Goal: Information Seeking & Learning: Learn about a topic

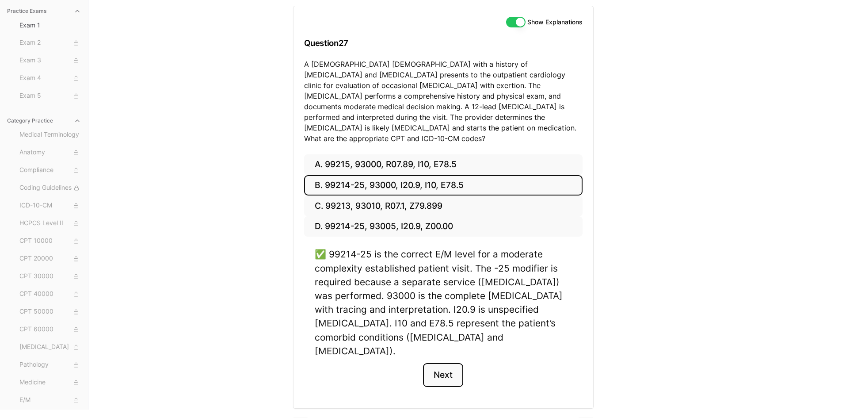
click at [427, 363] on button "Next" at bounding box center [443, 375] width 40 height 24
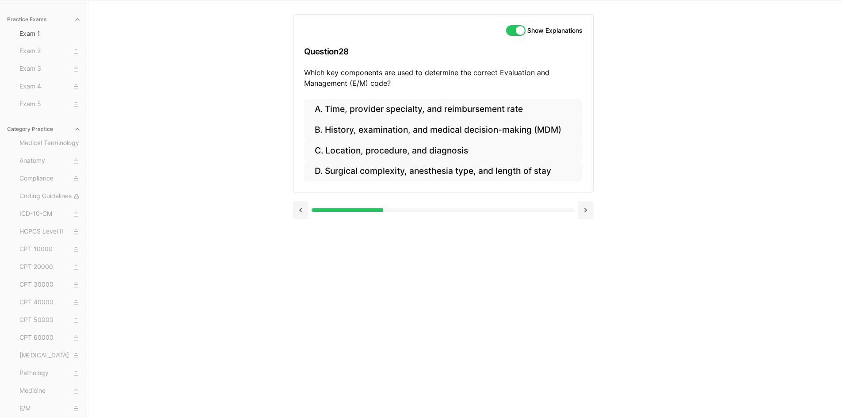
scroll to position [60, 0]
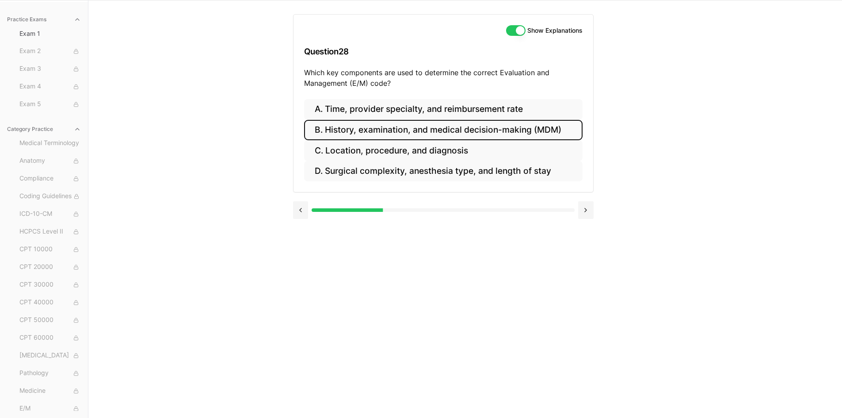
click at [384, 133] on button "B. History, examination, and medical decision-making (MDM)" at bounding box center [443, 130] width 278 height 21
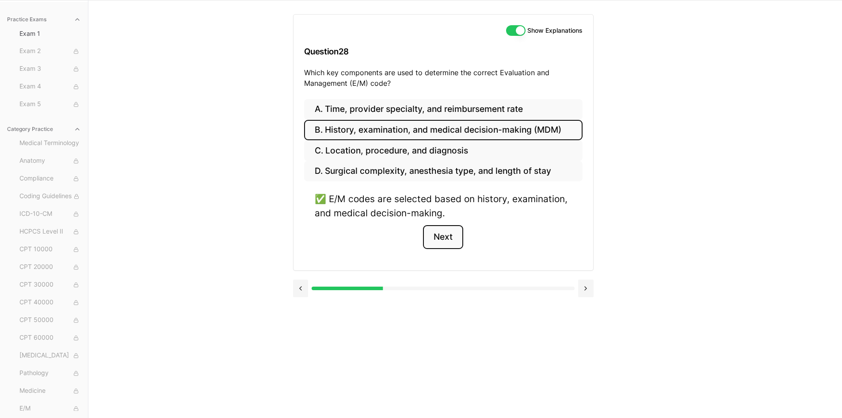
click at [440, 235] on button "Next" at bounding box center [443, 237] width 40 height 24
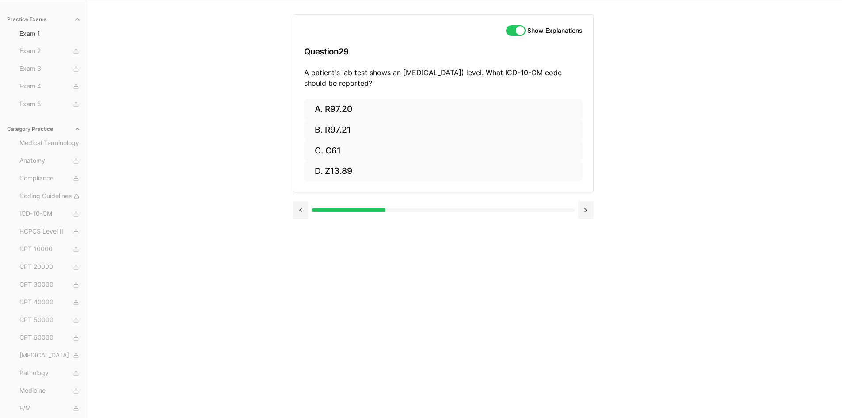
click at [667, 101] on div "Practice Exams Exam 1 Exam 2 Exam 3 Exam 4 Exam 5 Category Practice Medical Ter…" at bounding box center [421, 209] width 842 height 418
click at [402, 111] on button "A. R97.20" at bounding box center [443, 109] width 278 height 21
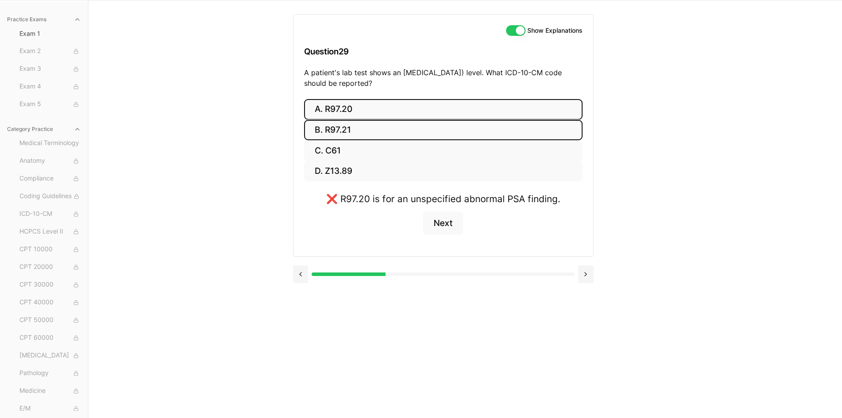
click at [357, 134] on button "B. R97.21" at bounding box center [443, 130] width 278 height 21
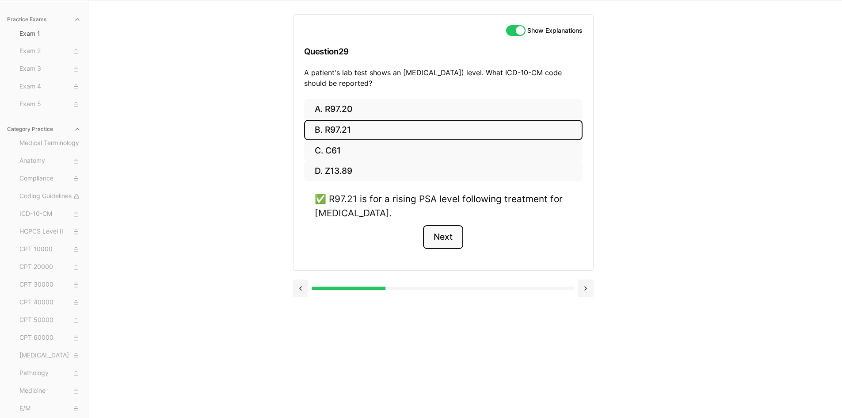
click at [440, 238] on button "Next" at bounding box center [443, 237] width 40 height 24
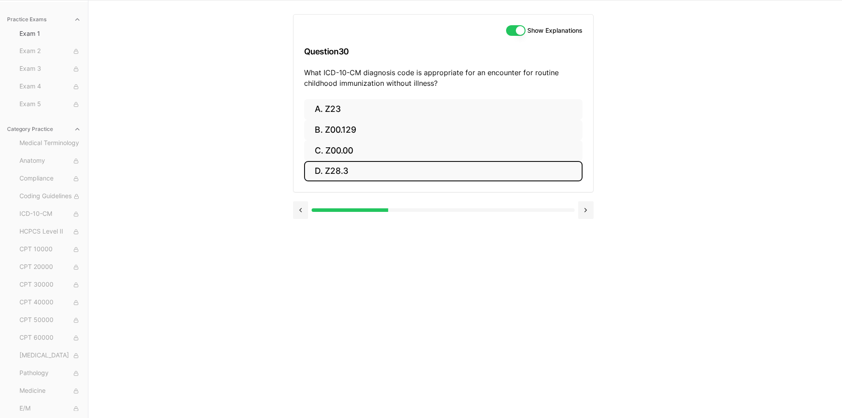
click at [366, 172] on button "D. Z28.3" at bounding box center [443, 171] width 278 height 21
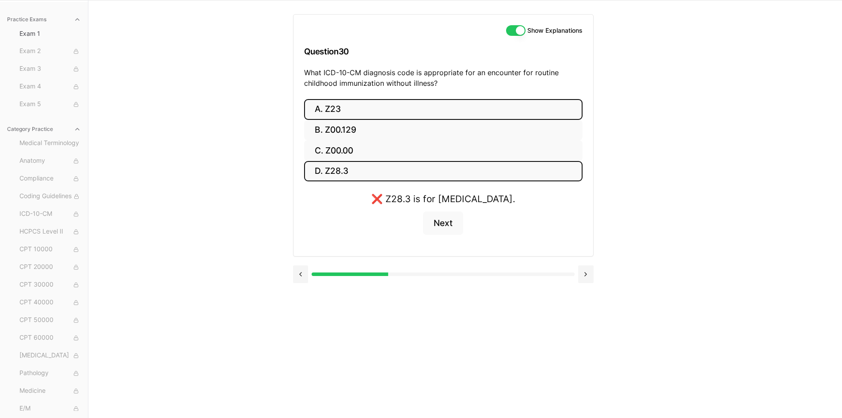
click at [336, 101] on button "A. Z23" at bounding box center [443, 109] width 278 height 21
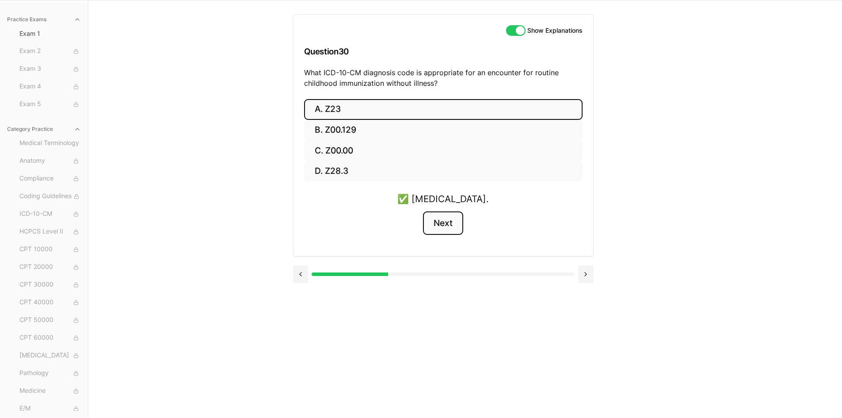
click at [448, 224] on button "Next" at bounding box center [443, 223] width 40 height 24
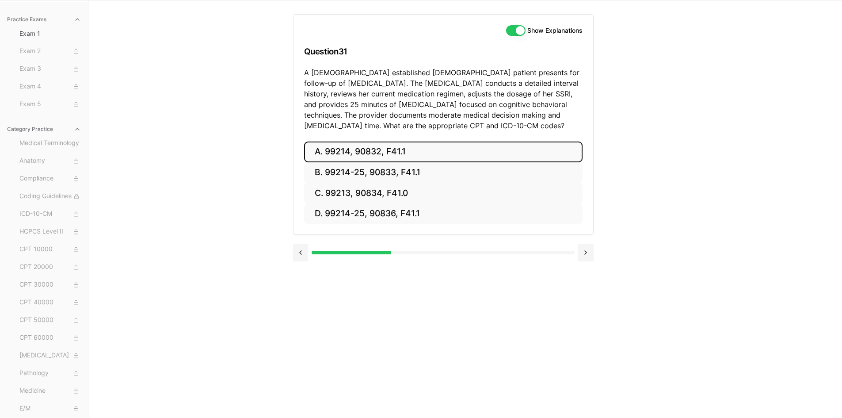
click at [319, 154] on button "A. 99214, 90832, F41.1" at bounding box center [443, 151] width 278 height 21
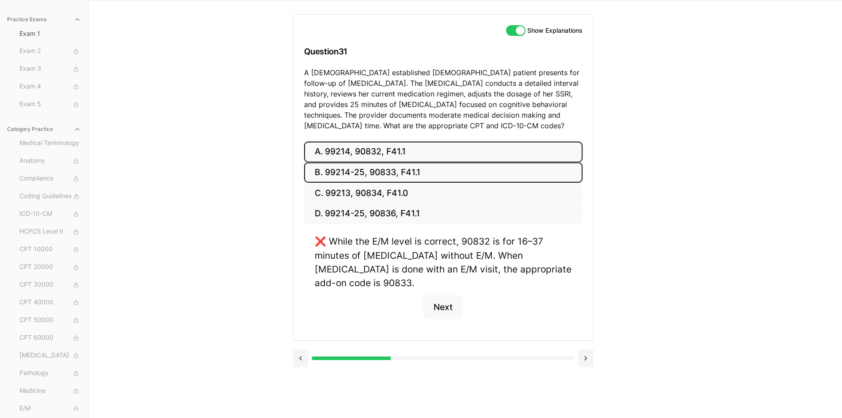
click at [403, 170] on button "B. 99214-25, 90833, F41.1" at bounding box center [443, 172] width 278 height 21
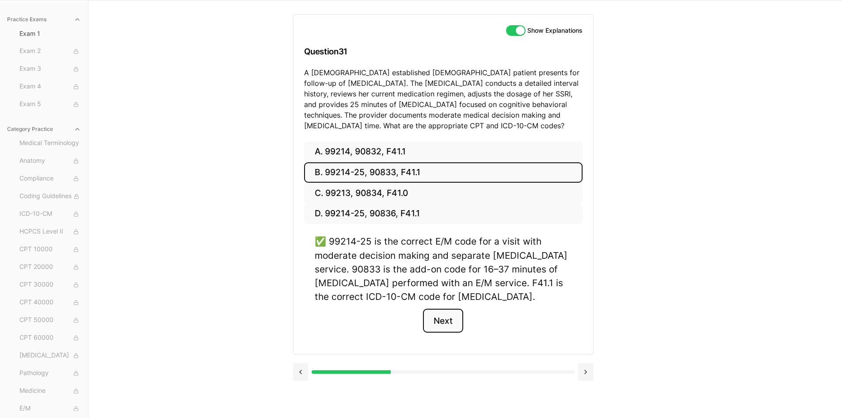
click at [438, 328] on button "Next" at bounding box center [443, 320] width 40 height 24
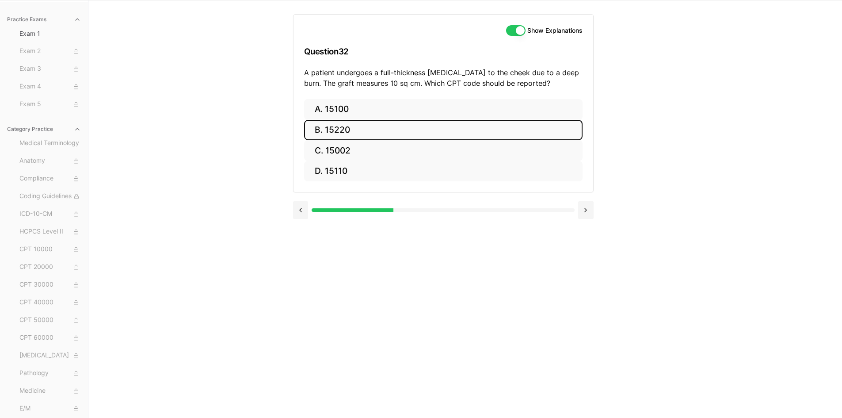
click at [345, 125] on button "B. 15220" at bounding box center [443, 130] width 278 height 21
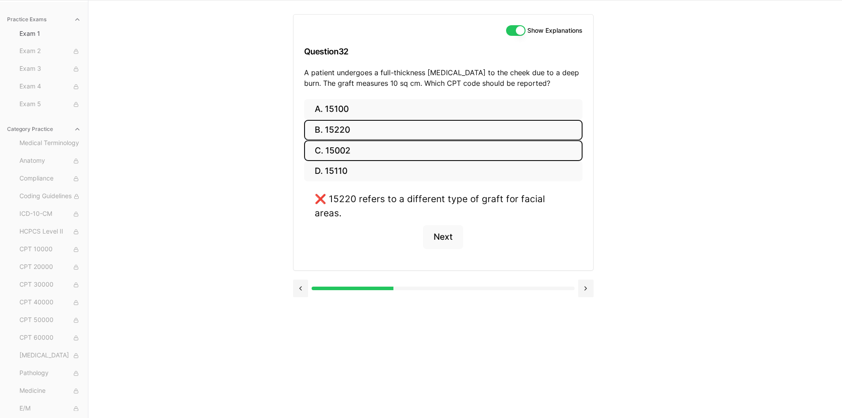
click at [352, 146] on button "C. 15002" at bounding box center [443, 150] width 278 height 21
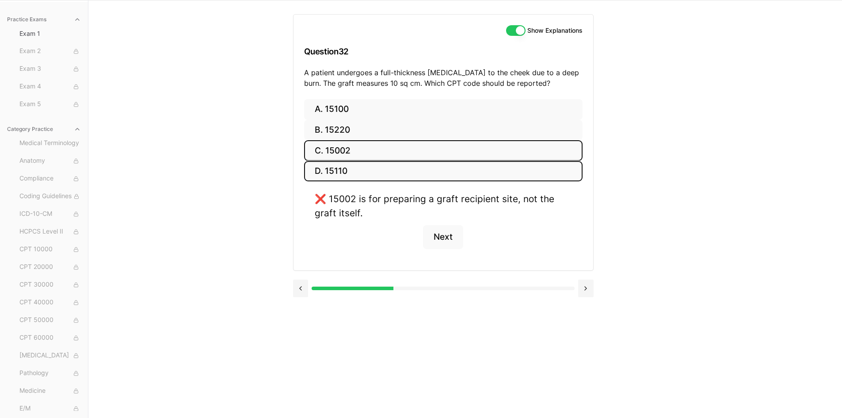
click at [346, 168] on button "D. 15110" at bounding box center [443, 171] width 278 height 21
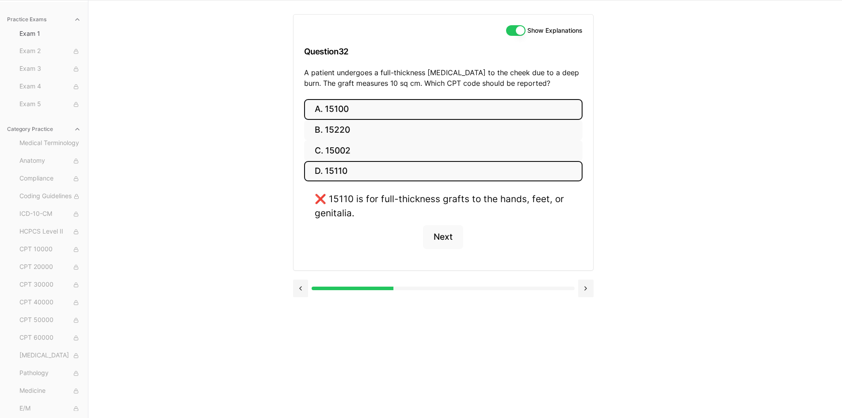
click at [337, 103] on button "A. 15100" at bounding box center [443, 109] width 278 height 21
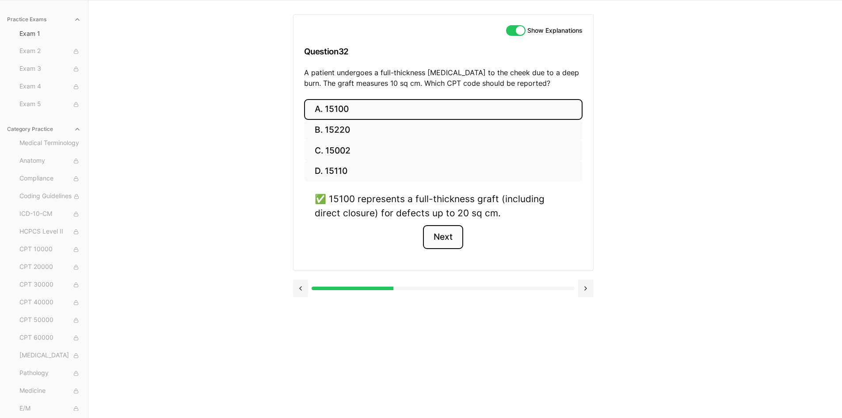
click at [457, 240] on button "Next" at bounding box center [443, 237] width 40 height 24
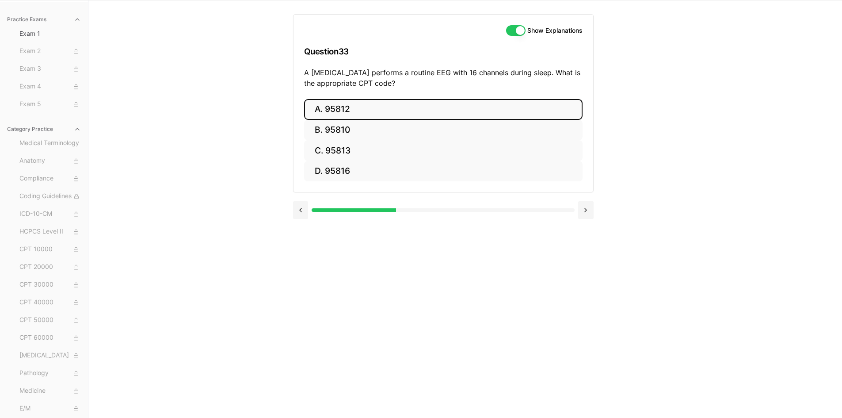
click at [325, 100] on button "A. 95812" at bounding box center [443, 109] width 278 height 21
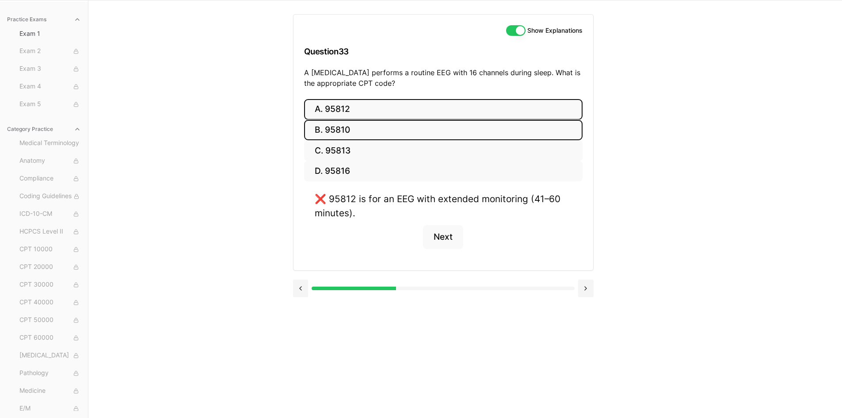
click at [347, 135] on button "B. 95810" at bounding box center [443, 130] width 278 height 21
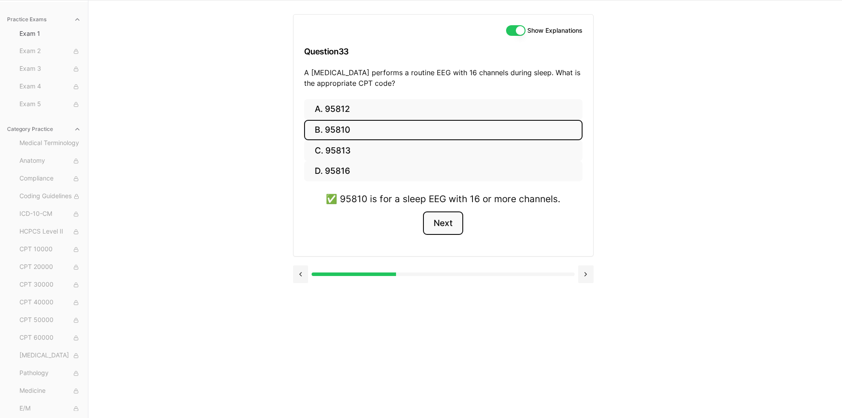
click at [431, 220] on button "Next" at bounding box center [443, 223] width 40 height 24
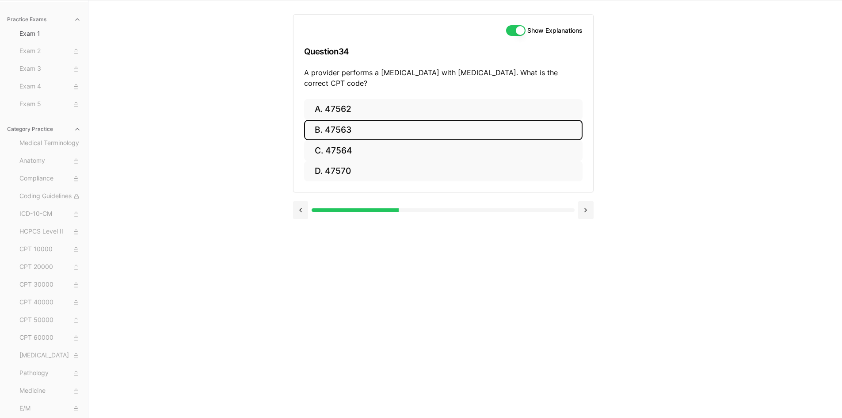
click at [354, 129] on button "B. 47563" at bounding box center [443, 130] width 278 height 21
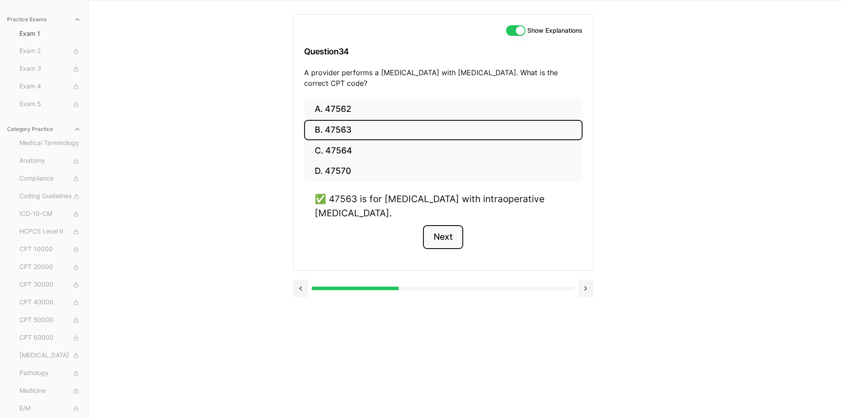
click at [441, 242] on button "Next" at bounding box center [443, 237] width 40 height 24
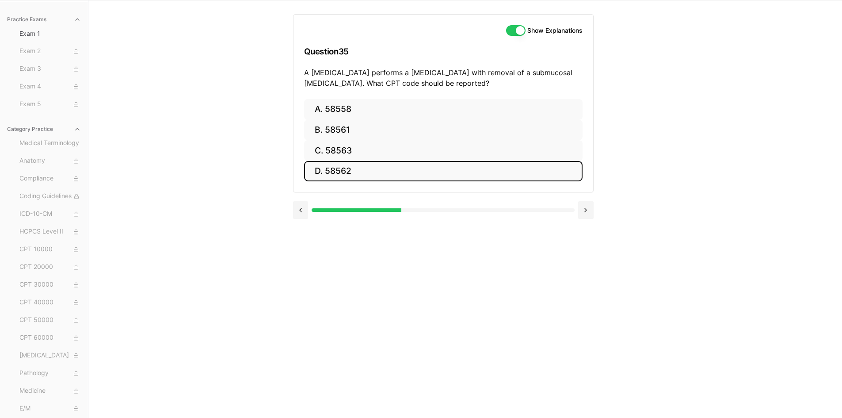
click at [335, 168] on button "D. 58562" at bounding box center [443, 171] width 278 height 21
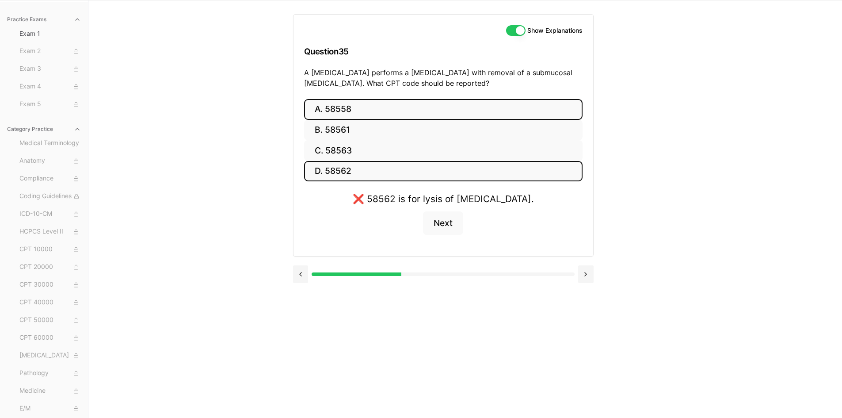
click at [349, 107] on button "A. 58558" at bounding box center [443, 109] width 278 height 21
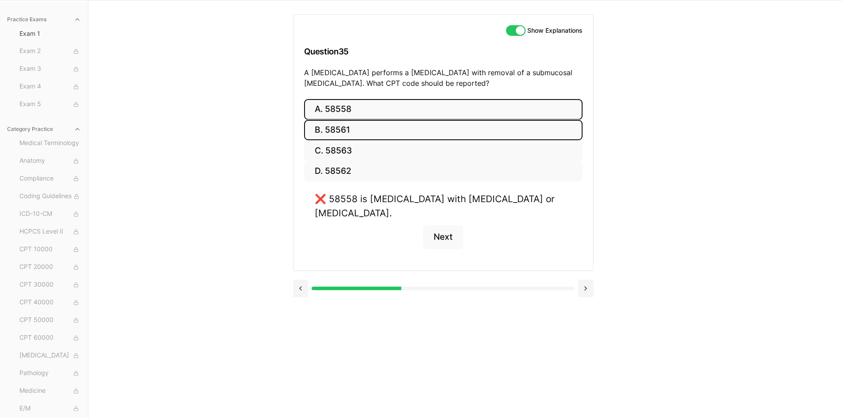
click at [339, 130] on button "B. 58561" at bounding box center [443, 130] width 278 height 21
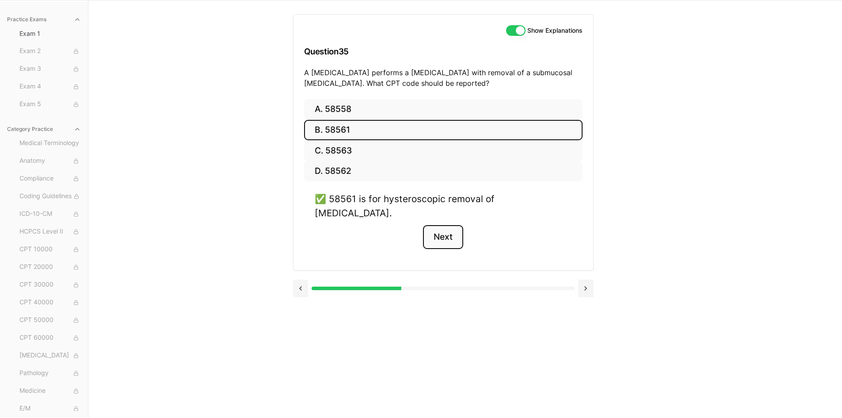
click at [455, 229] on button "Next" at bounding box center [443, 237] width 40 height 24
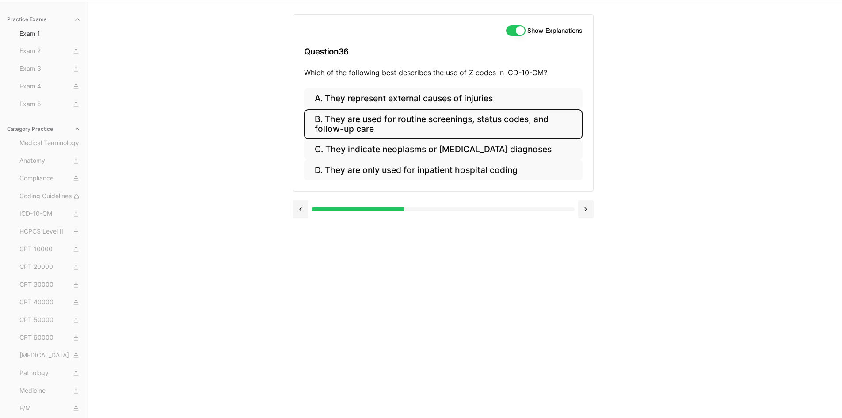
click at [338, 126] on button "B. They are used for routine screenings, status codes, and follow-up care" at bounding box center [443, 124] width 278 height 30
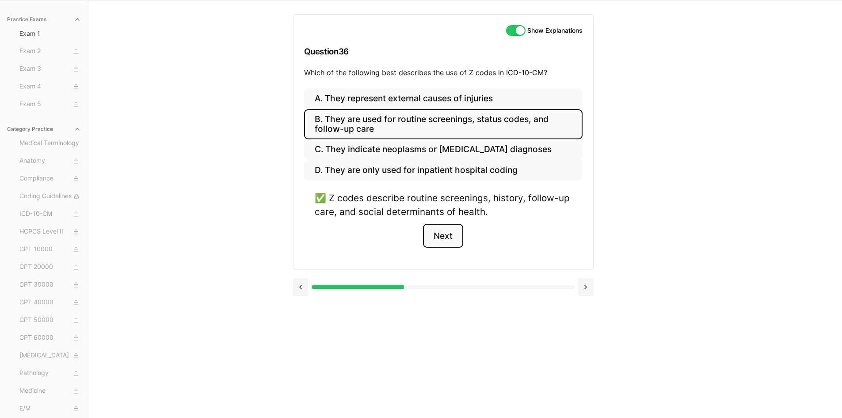
click at [454, 229] on button "Next" at bounding box center [443, 236] width 40 height 24
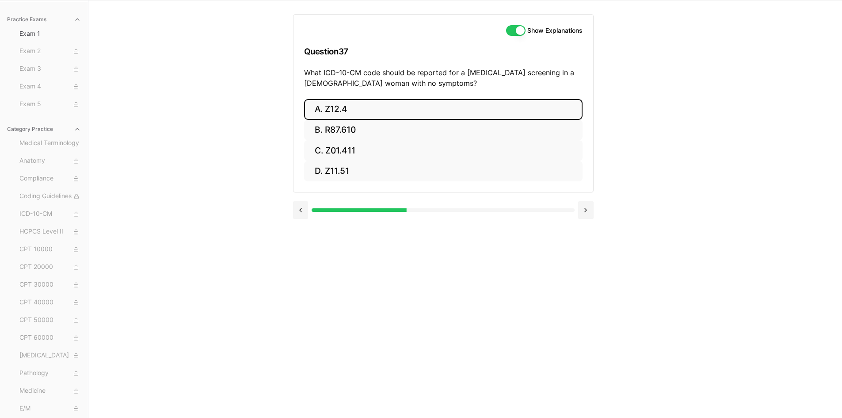
click at [347, 115] on button "A. Z12.4" at bounding box center [443, 109] width 278 height 21
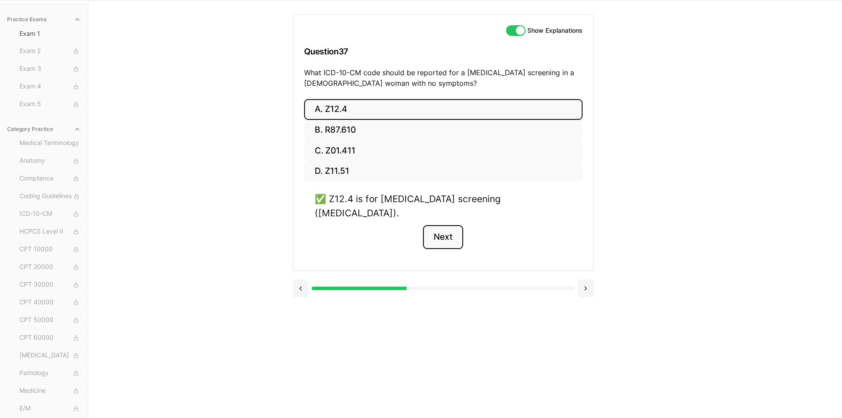
click at [442, 225] on button "Next" at bounding box center [443, 237] width 40 height 24
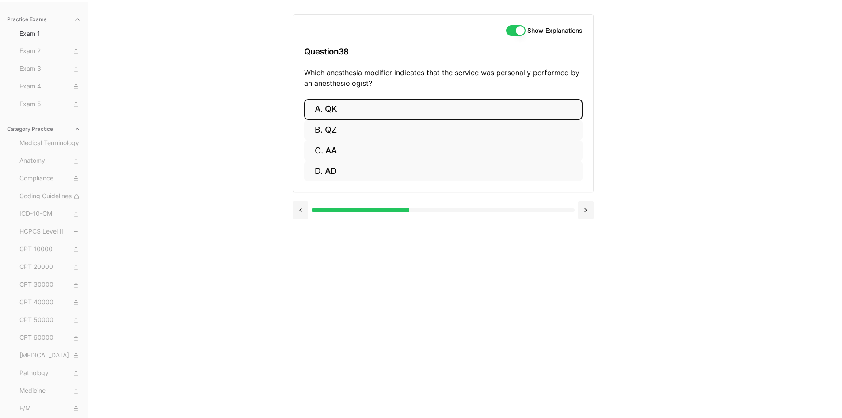
click at [366, 111] on button "A. QK" at bounding box center [443, 109] width 278 height 21
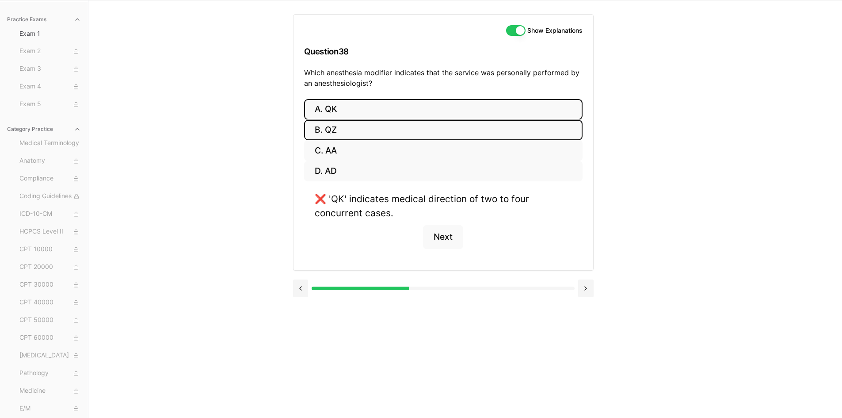
click at [365, 133] on button "B. QZ" at bounding box center [443, 130] width 278 height 21
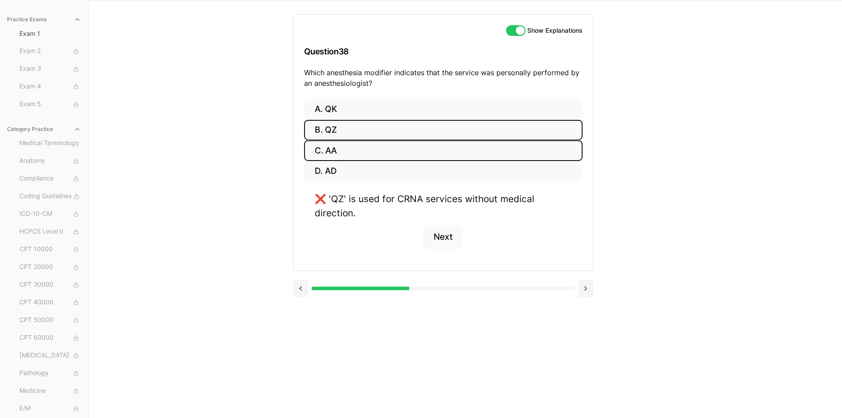
click at [340, 159] on button "C. AA" at bounding box center [443, 150] width 278 height 21
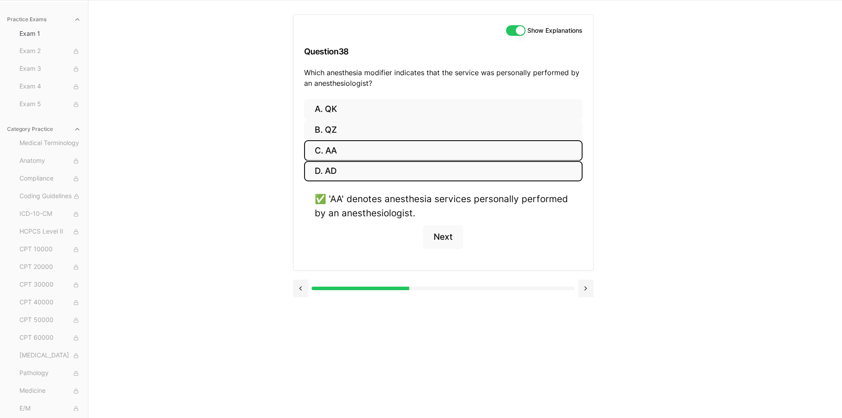
click at [361, 171] on button "D. AD" at bounding box center [443, 171] width 278 height 21
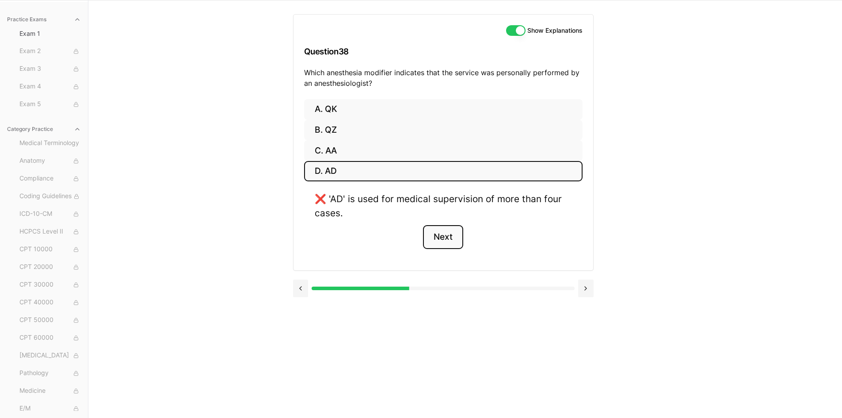
click at [449, 227] on button "Next" at bounding box center [443, 237] width 40 height 24
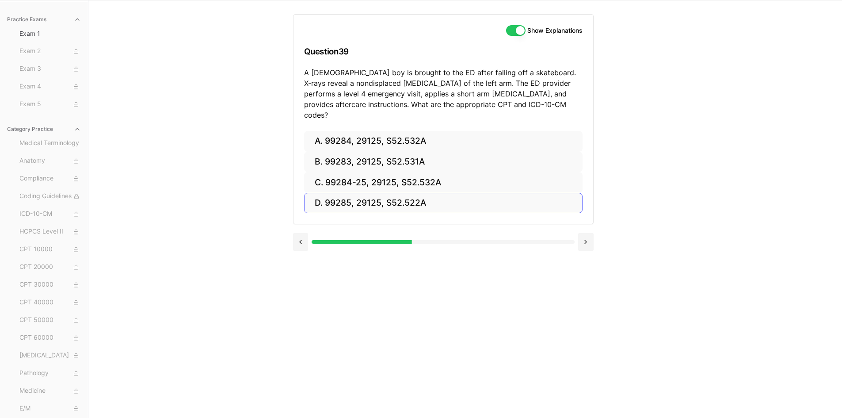
click at [387, 193] on button "D. 99285, 29125, S52.522A" at bounding box center [443, 203] width 278 height 21
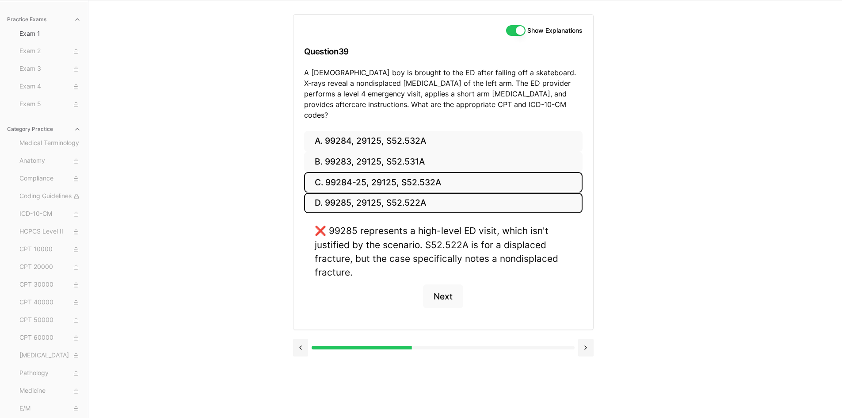
click at [370, 172] on button "C. 99284-25, 29125, S52.532A" at bounding box center [443, 182] width 278 height 21
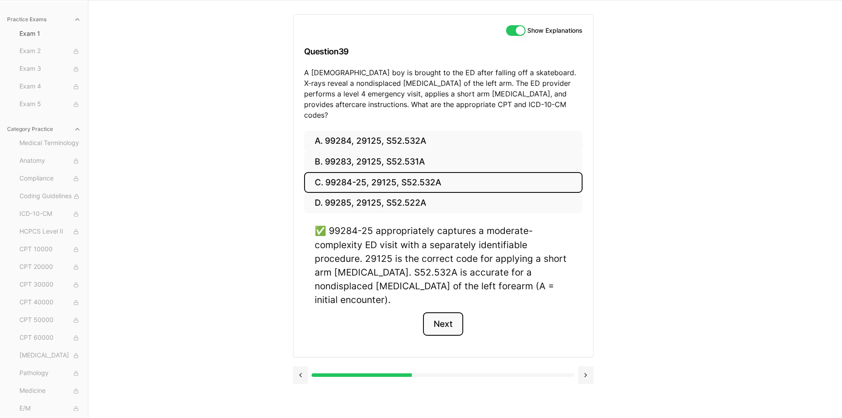
click at [447, 312] on button "Next" at bounding box center [443, 324] width 40 height 24
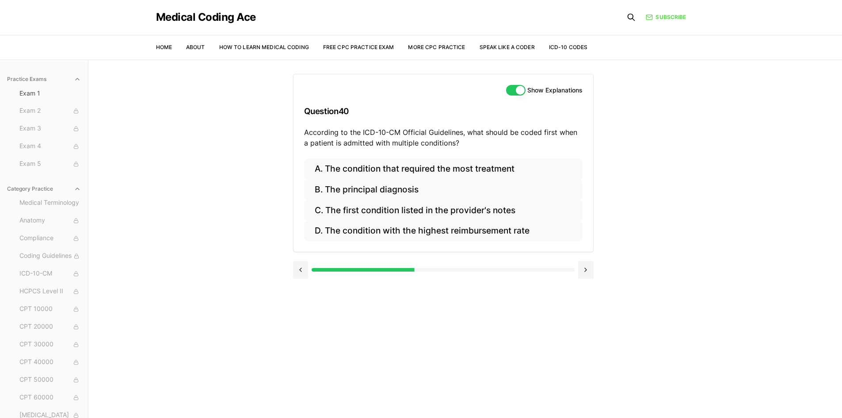
scroll to position [0, 0]
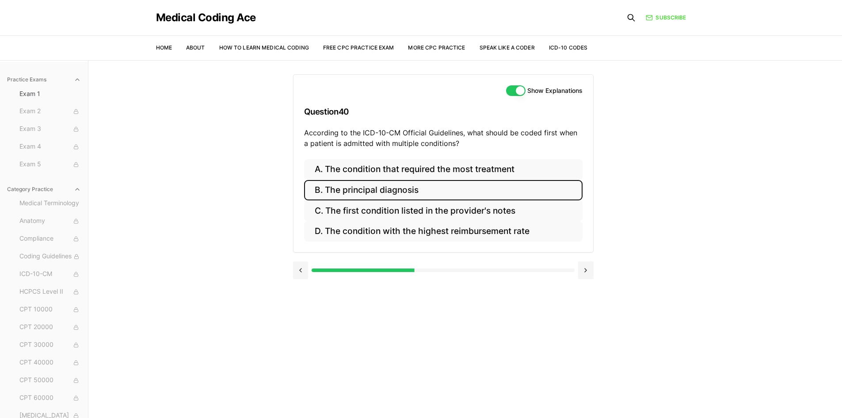
click at [399, 187] on button "B. The principal diagnosis" at bounding box center [443, 190] width 278 height 21
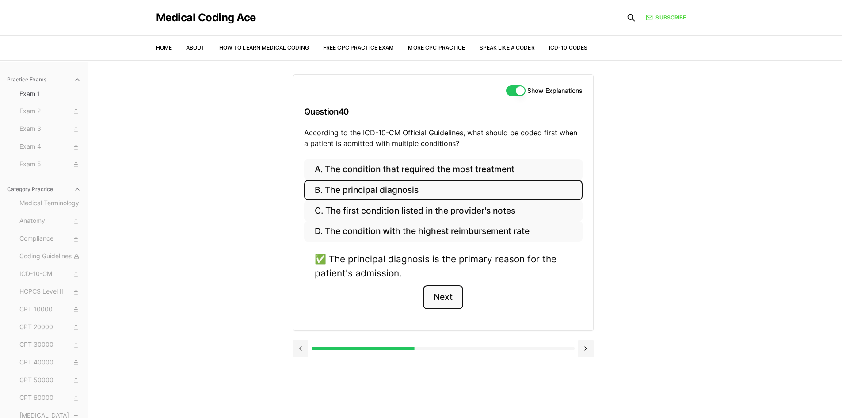
click at [457, 293] on button "Next" at bounding box center [443, 297] width 40 height 24
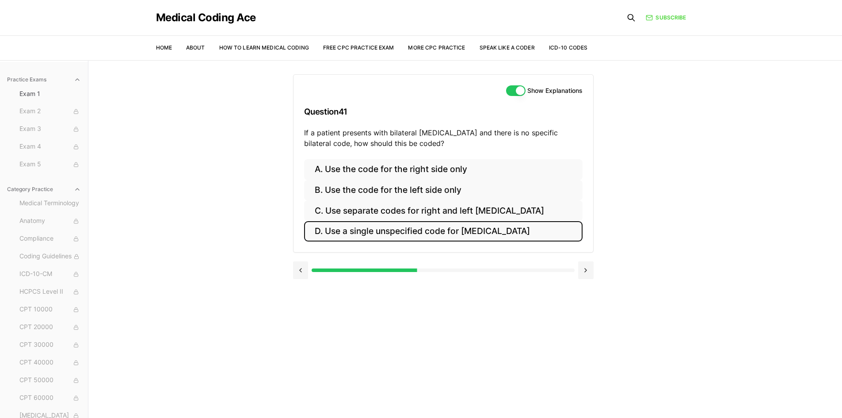
click at [437, 224] on button "D. Use a single unspecified code for [MEDICAL_DATA]" at bounding box center [443, 231] width 278 height 21
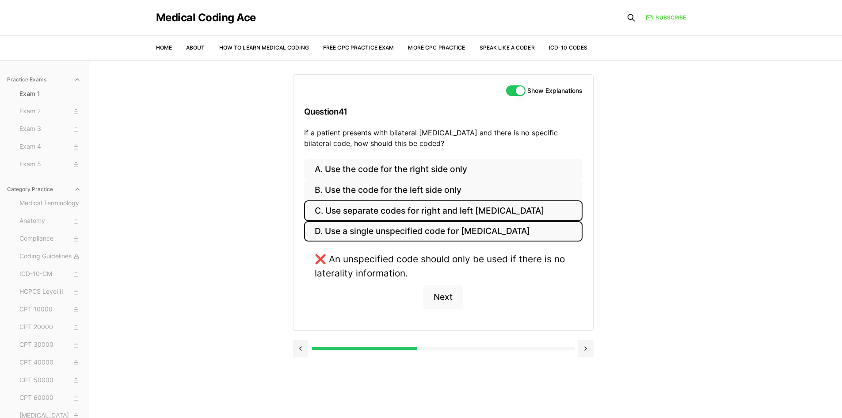
click at [435, 206] on button "C. Use separate codes for right and left [MEDICAL_DATA]" at bounding box center [443, 210] width 278 height 21
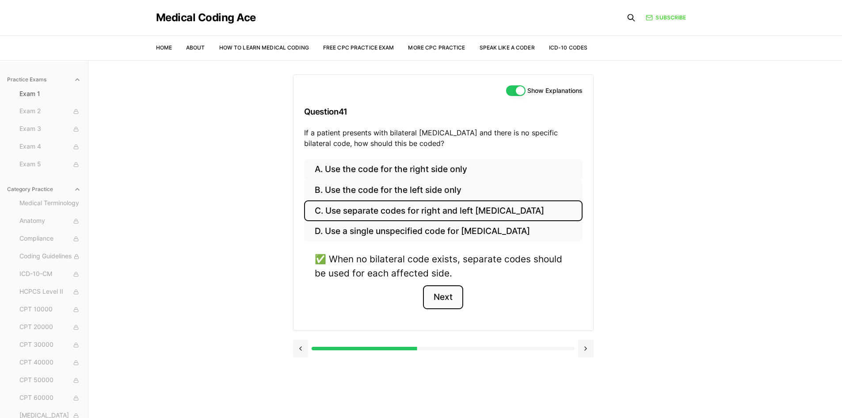
click at [450, 300] on button "Next" at bounding box center [443, 297] width 40 height 24
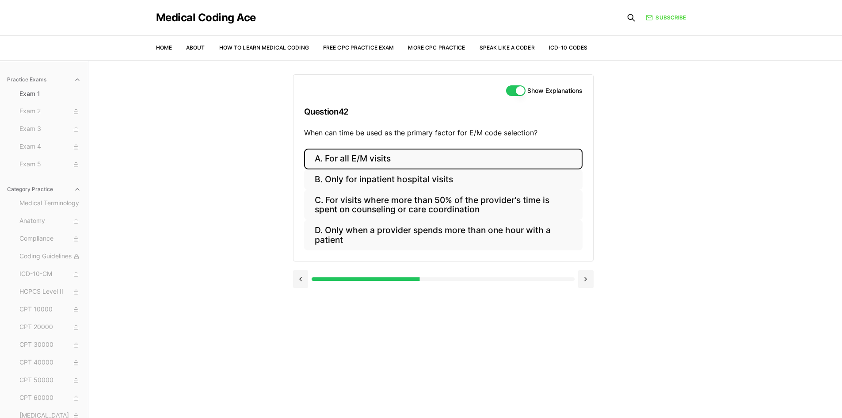
click at [430, 161] on button "A. For all E/M visits" at bounding box center [443, 158] width 278 height 21
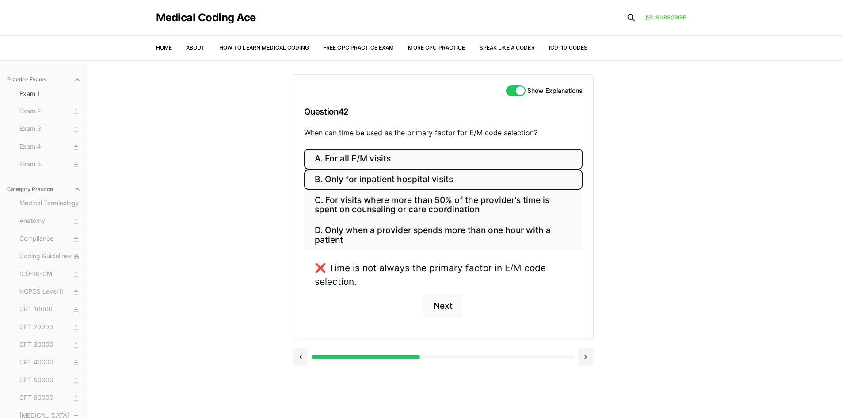
click at [378, 181] on button "B. Only for inpatient hospital visits" at bounding box center [443, 179] width 278 height 21
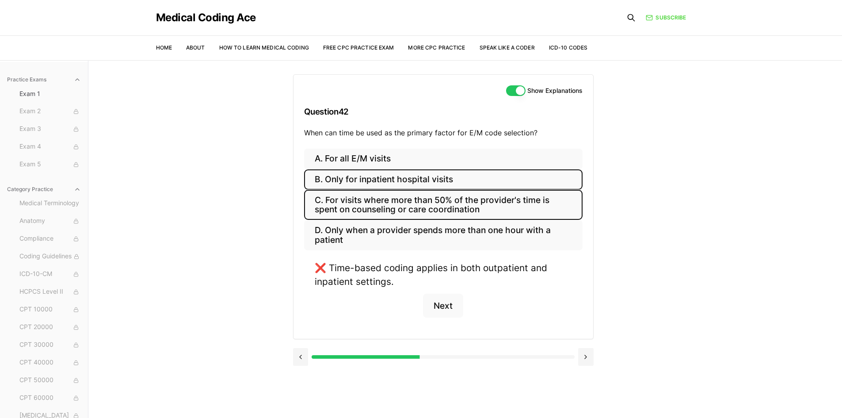
click at [379, 202] on button "C. For visits where more than 50% of the provider's time is spent on counseling…" at bounding box center [443, 205] width 278 height 30
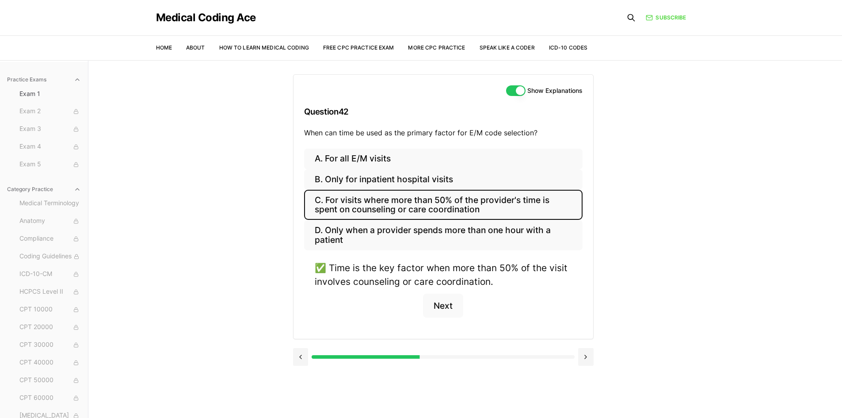
click at [438, 293] on div "✅ Time is the key factor when more than 50% of the visit involves counseling or…" at bounding box center [443, 294] width 278 height 67
click at [441, 300] on button "Next" at bounding box center [443, 305] width 40 height 24
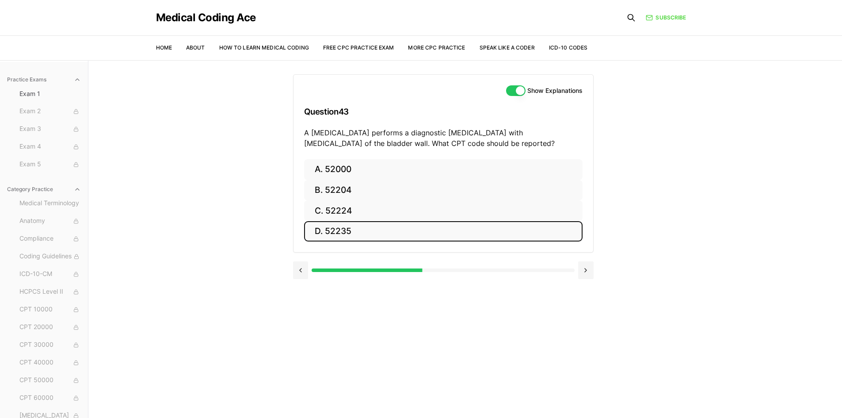
click at [367, 237] on button "D. 52235" at bounding box center [443, 231] width 278 height 21
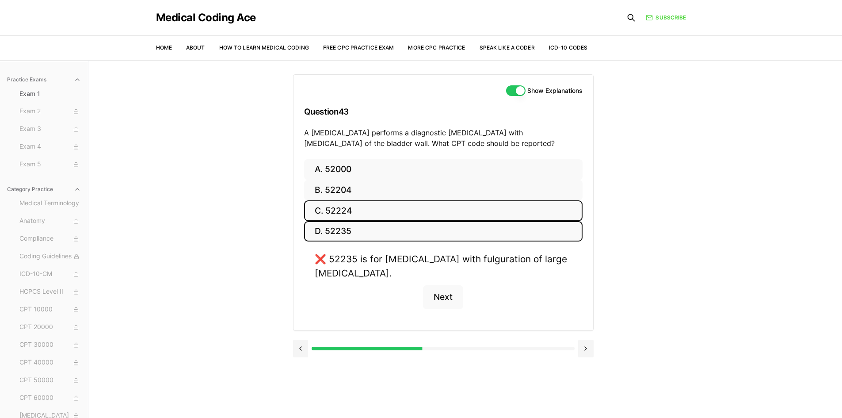
click at [378, 219] on button "C. 52224" at bounding box center [443, 210] width 278 height 21
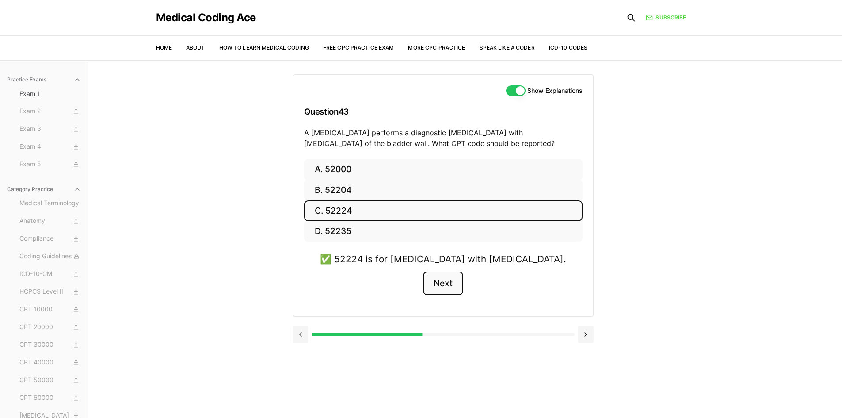
click at [447, 279] on button "Next" at bounding box center [443, 283] width 40 height 24
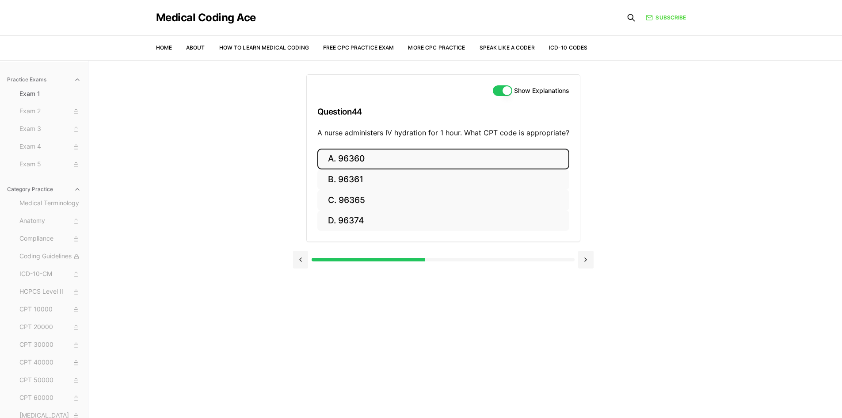
click at [381, 159] on button "A. 96360" at bounding box center [443, 158] width 252 height 21
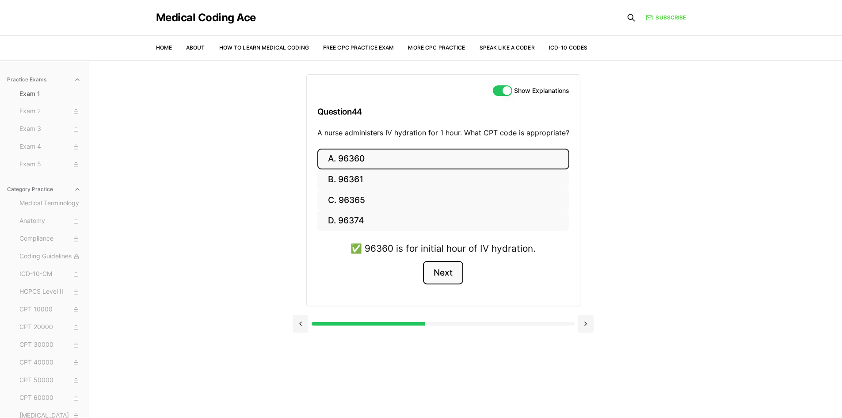
click at [457, 272] on button "Next" at bounding box center [443, 273] width 40 height 24
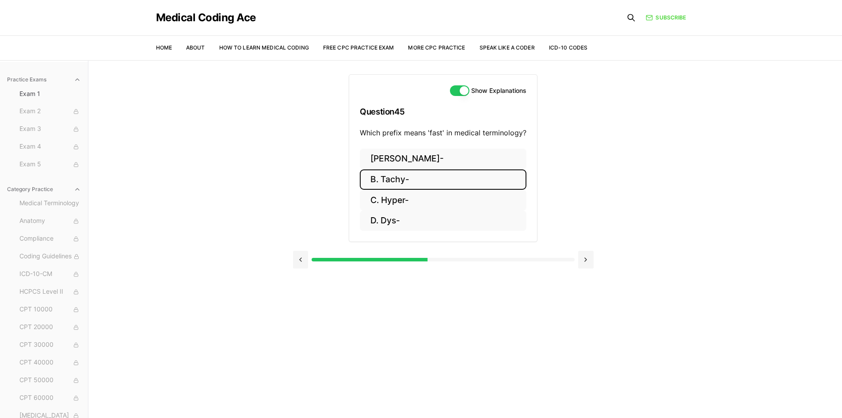
click at [390, 171] on button "B. Tachy-" at bounding box center [443, 179] width 167 height 21
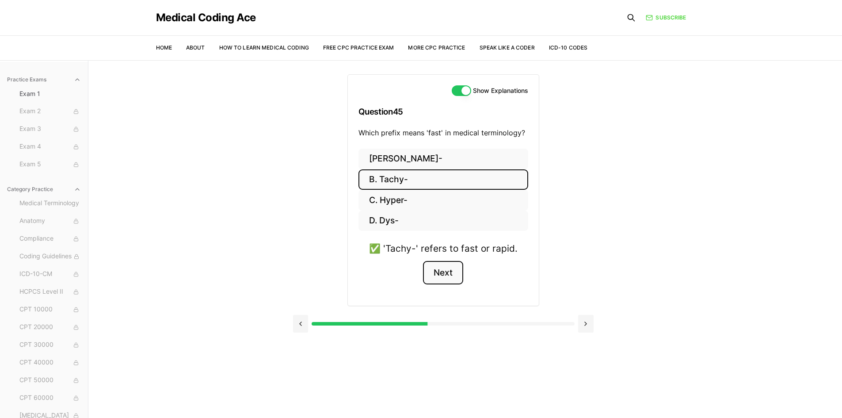
click at [448, 270] on button "Next" at bounding box center [443, 273] width 40 height 24
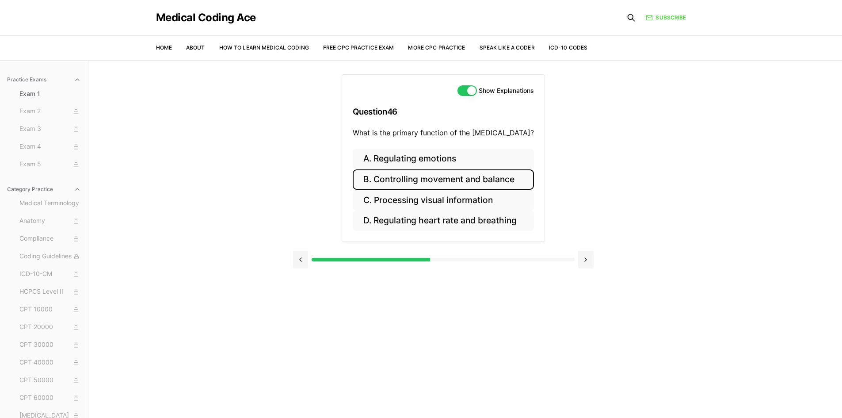
click at [519, 178] on button "B. Controlling movement and balance" at bounding box center [443, 179] width 181 height 21
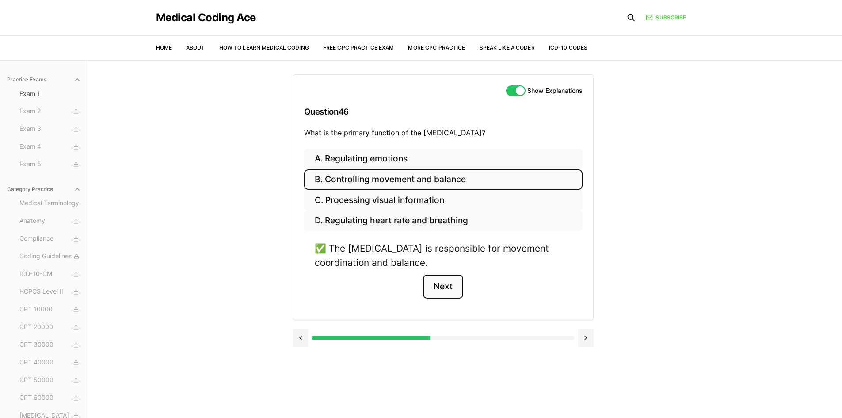
click at [435, 286] on button "Next" at bounding box center [443, 286] width 40 height 24
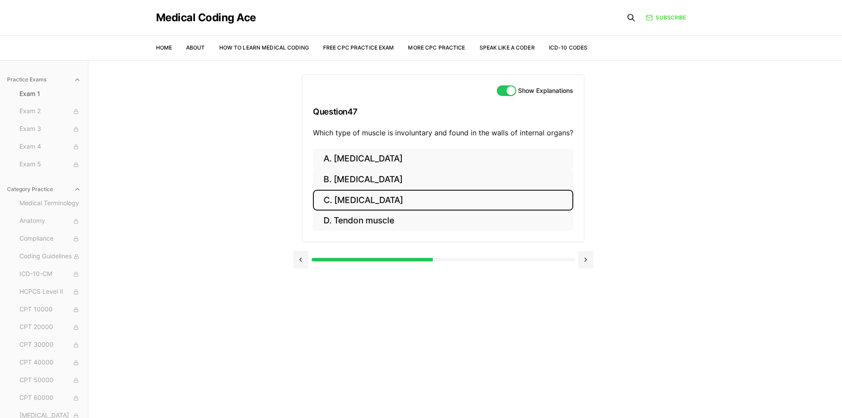
click at [395, 199] on button "C. [MEDICAL_DATA]" at bounding box center [443, 200] width 260 height 21
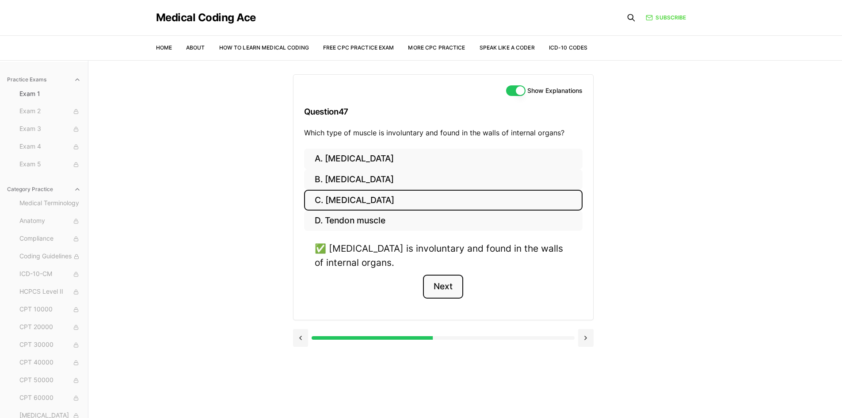
click at [444, 289] on button "Next" at bounding box center [443, 286] width 40 height 24
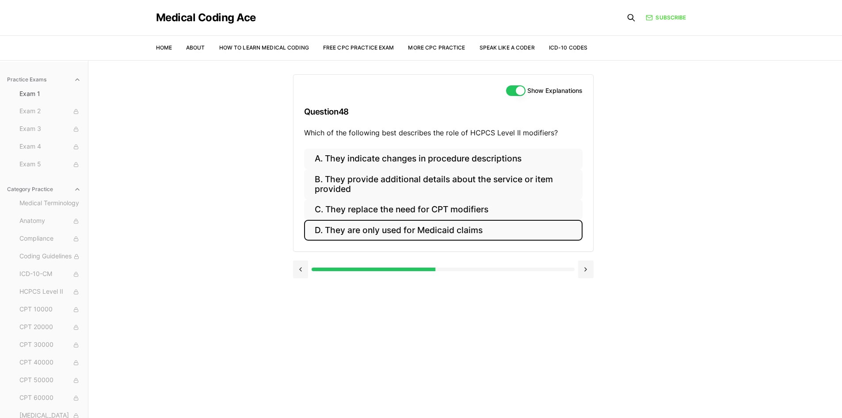
click at [432, 235] on button "D. They are only used for Medicaid claims" at bounding box center [443, 230] width 278 height 21
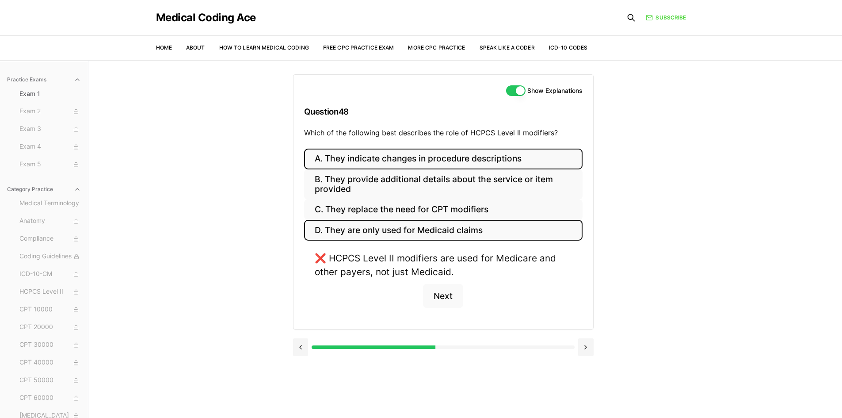
click at [441, 162] on button "A. They indicate changes in procedure descriptions" at bounding box center [443, 158] width 278 height 21
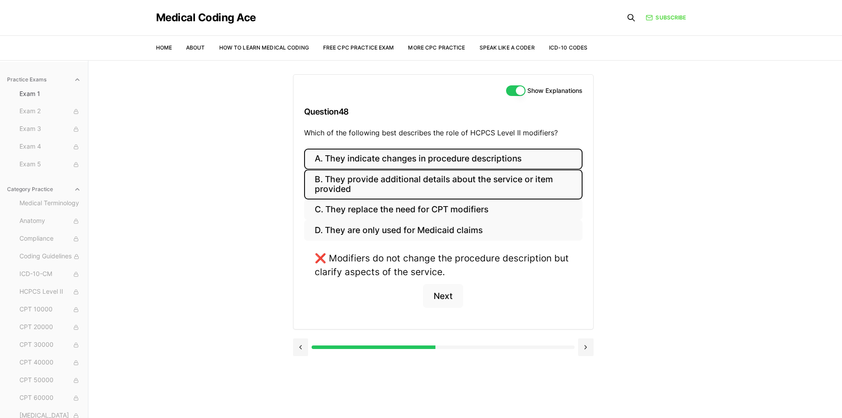
click at [441, 187] on button "B. They provide additional details about the service or item provided" at bounding box center [443, 184] width 278 height 30
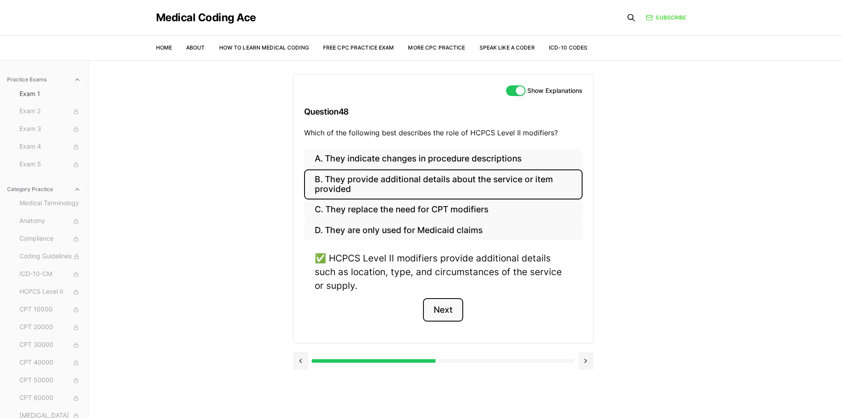
click at [450, 298] on button "Next" at bounding box center [443, 310] width 40 height 24
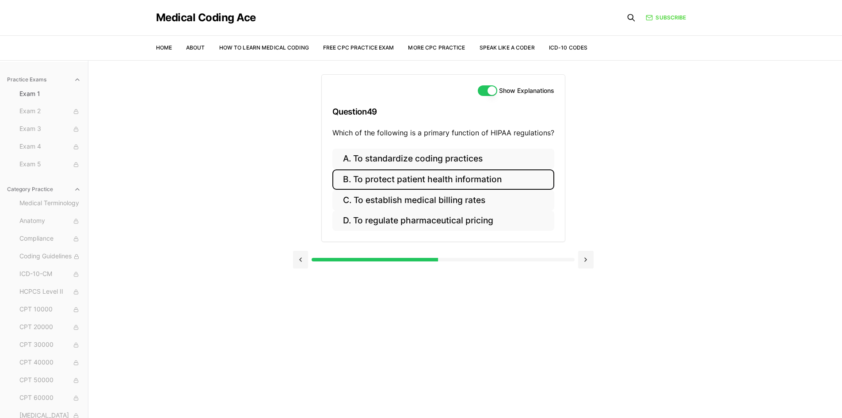
click at [499, 177] on button "B. To protect patient health information" at bounding box center [443, 179] width 222 height 21
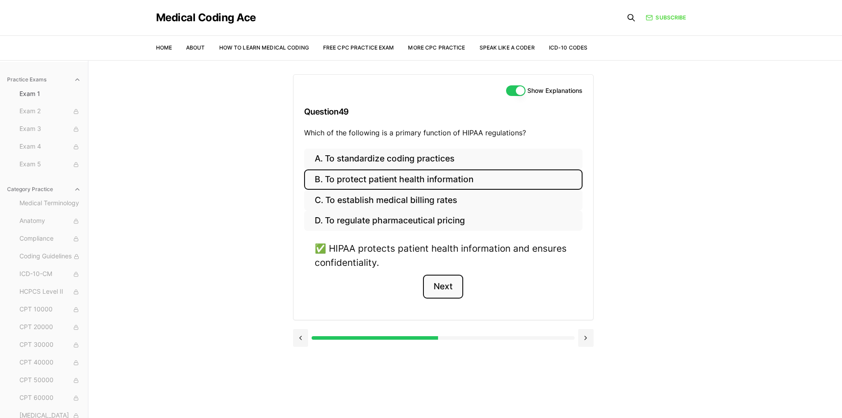
click at [442, 292] on button "Next" at bounding box center [443, 286] width 40 height 24
